Goal: Transaction & Acquisition: Register for event/course

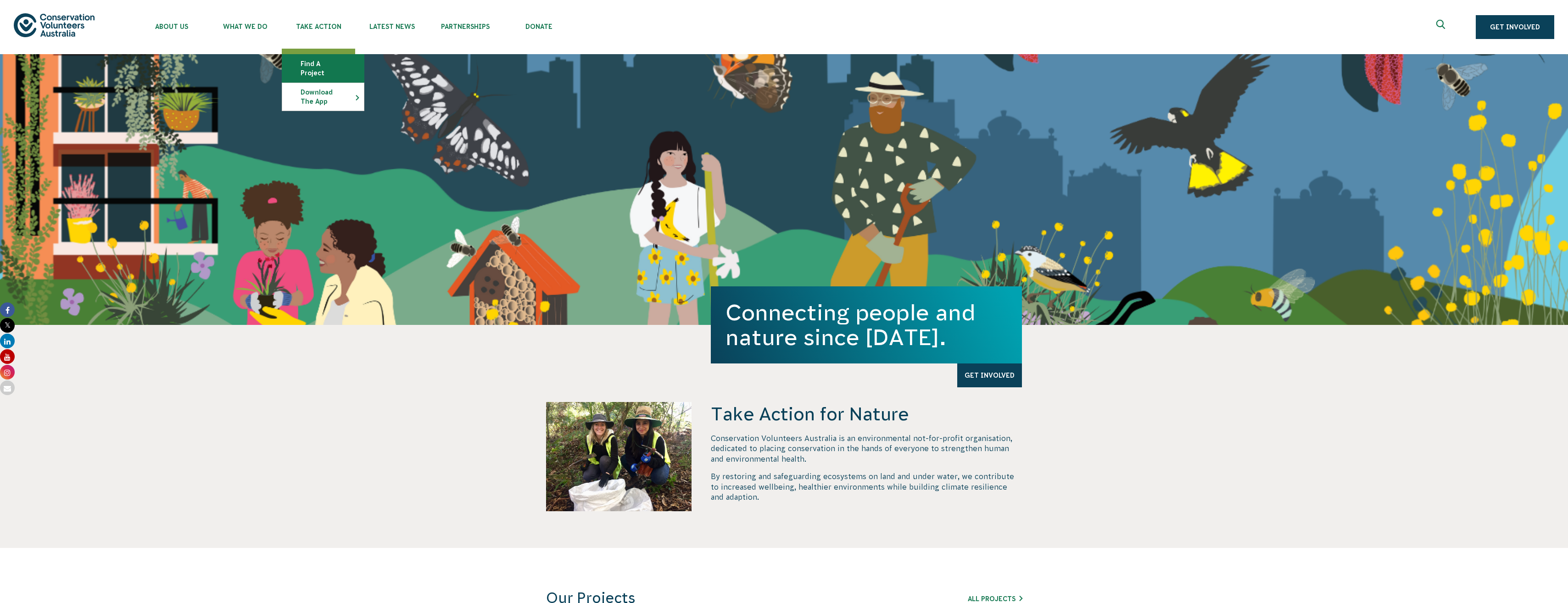
click at [337, 63] on link "Find a project" at bounding box center [323, 68] width 82 height 27
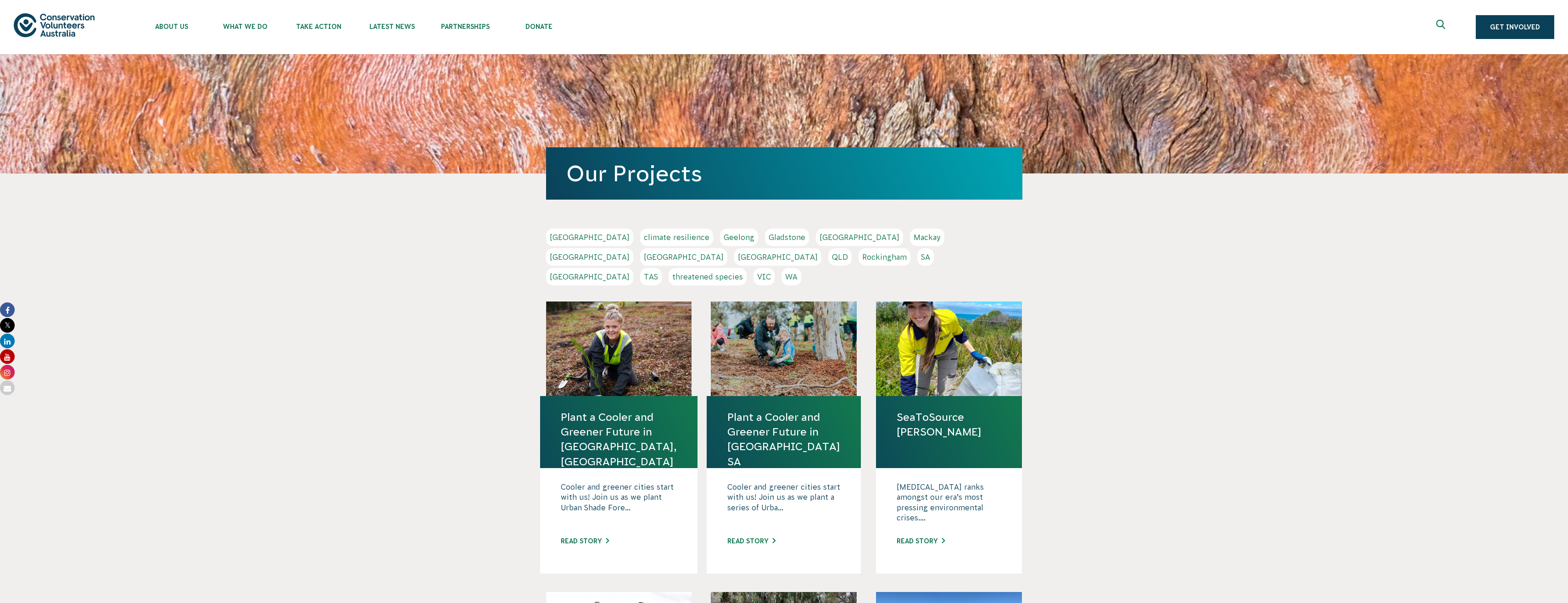
click at [775, 268] on link "VIC" at bounding box center [764, 277] width 21 height 17
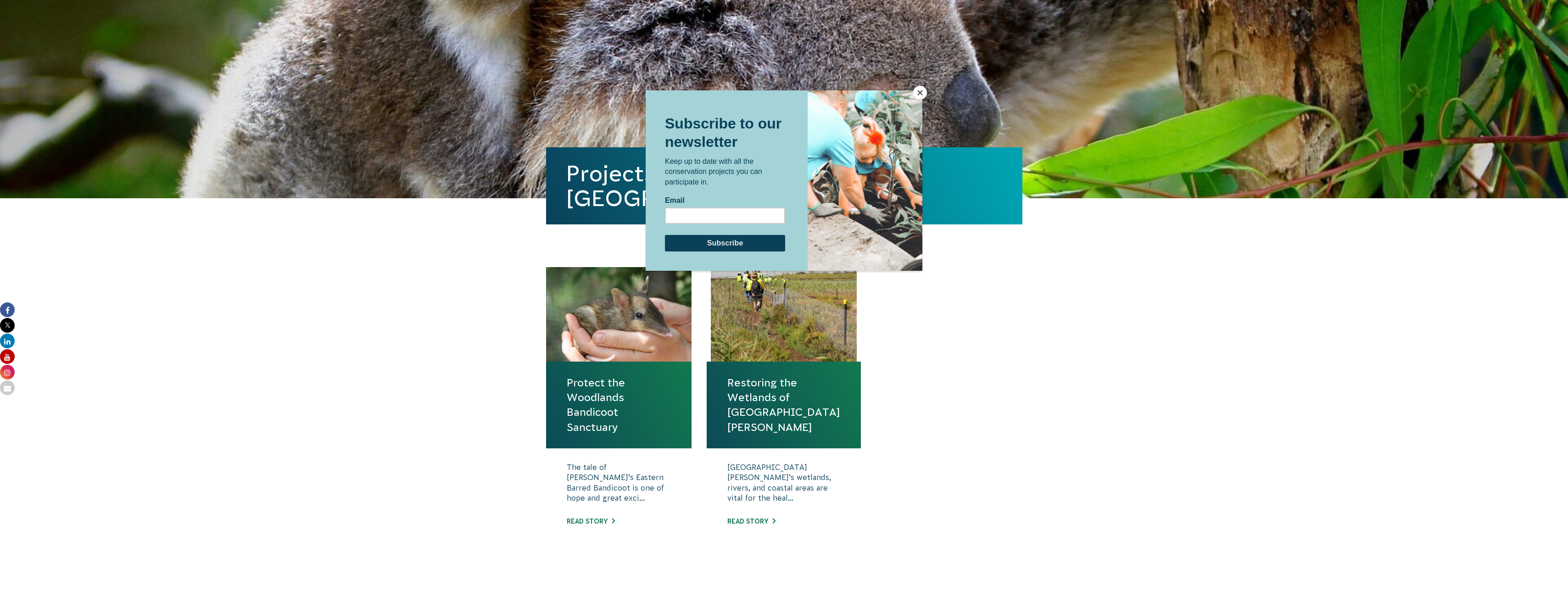
scroll to position [92, 0]
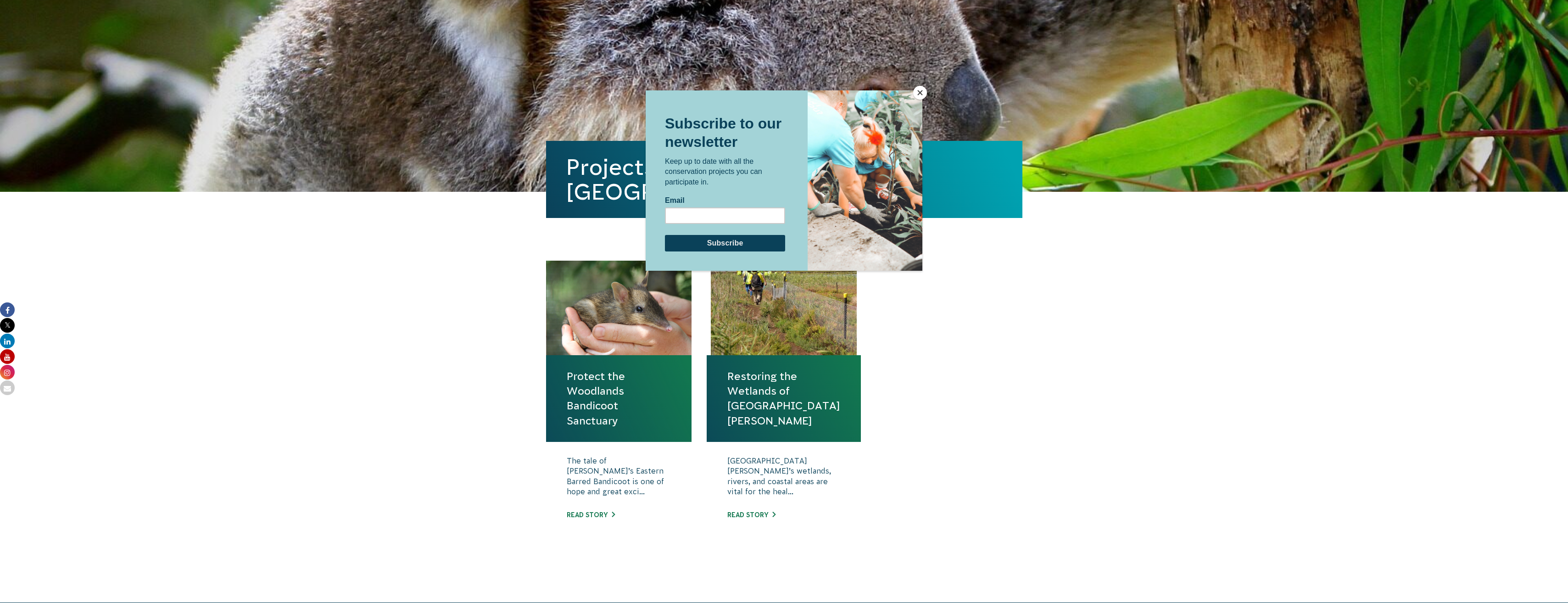
click at [919, 98] on button "Close" at bounding box center [920, 93] width 14 height 14
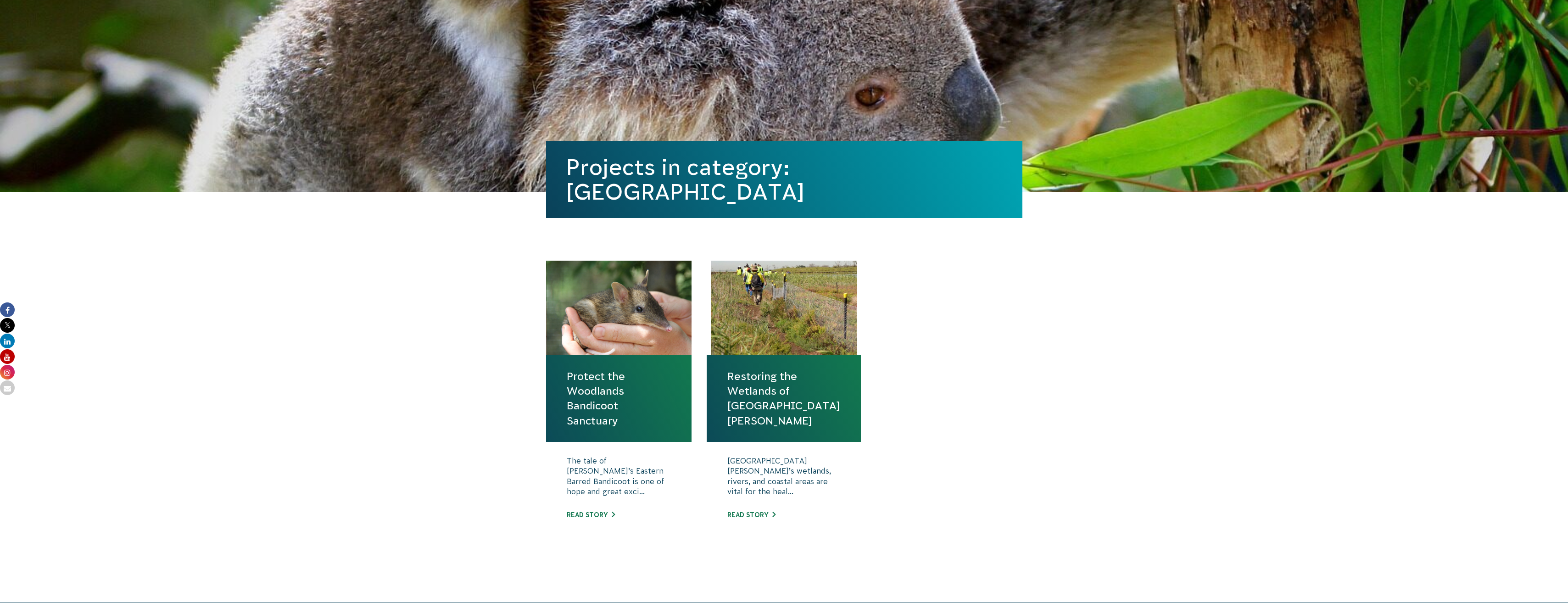
click at [600, 390] on link "Protect the Woodlands Bandicoot Sanctuary" at bounding box center [619, 399] width 104 height 59
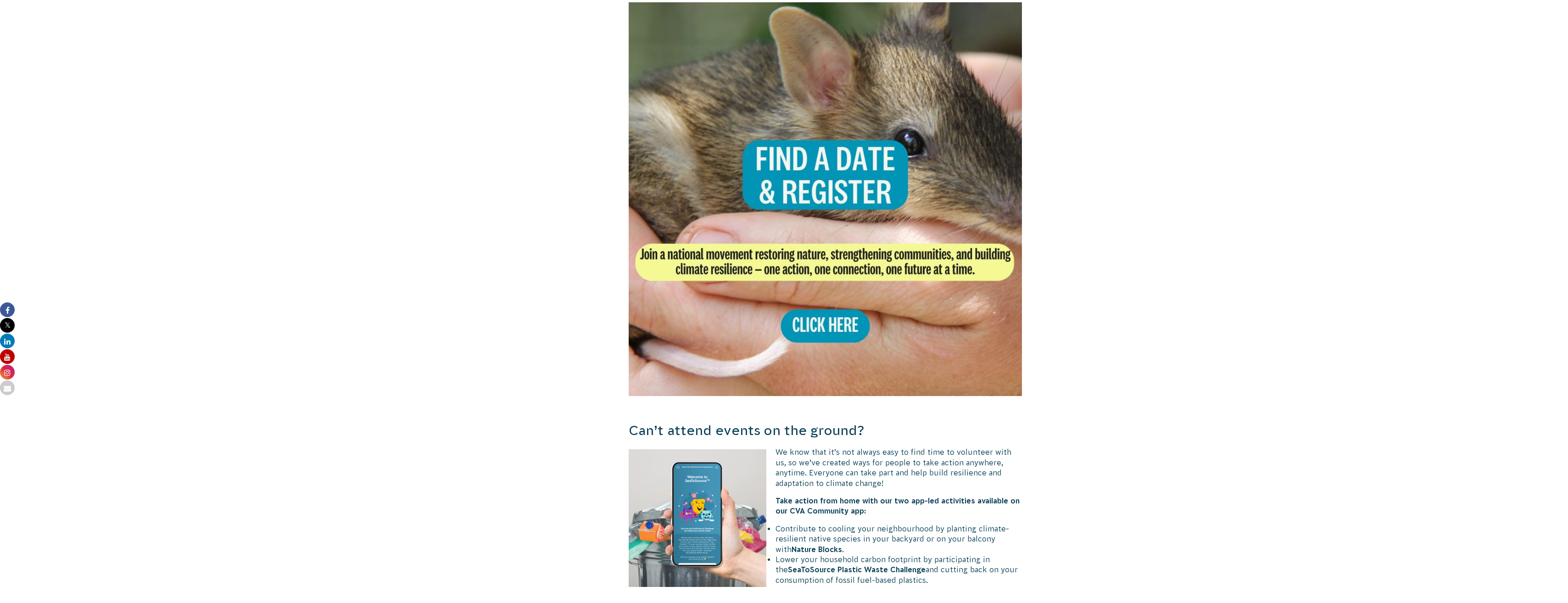
scroll to position [1791, 0]
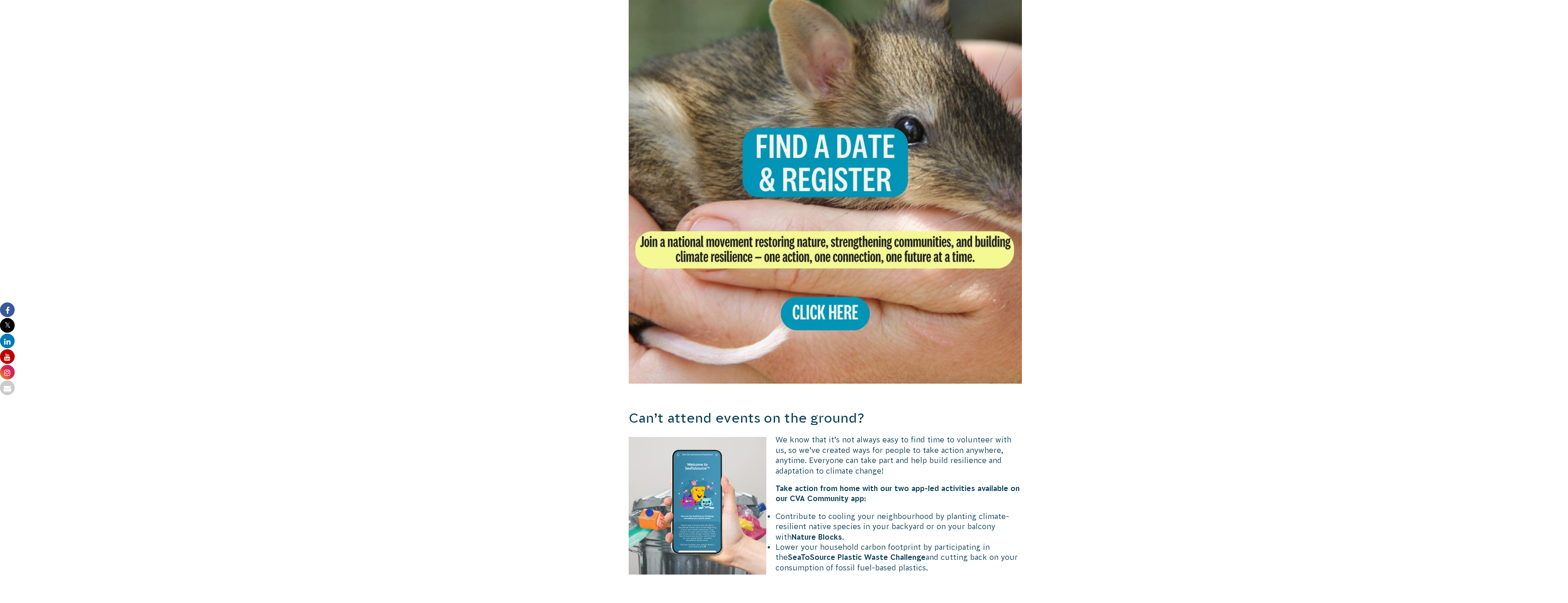
click at [841, 122] on img at bounding box center [825, 186] width 394 height 394
